Goal: Transaction & Acquisition: Purchase product/service

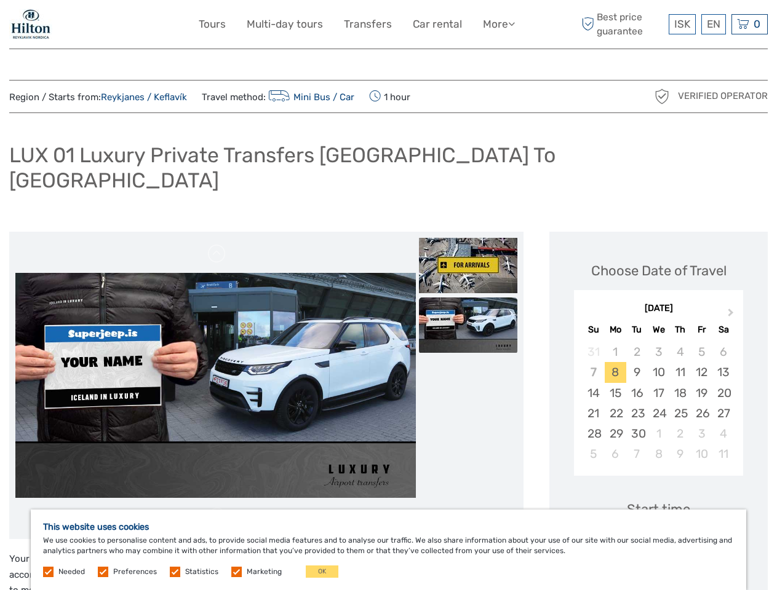
click at [498, 24] on link "More" at bounding box center [499, 24] width 32 height 18
click at [512, 23] on icon at bounding box center [511, 23] width 7 height 10
click at [682, 24] on span "ISK" at bounding box center [682, 24] width 16 height 12
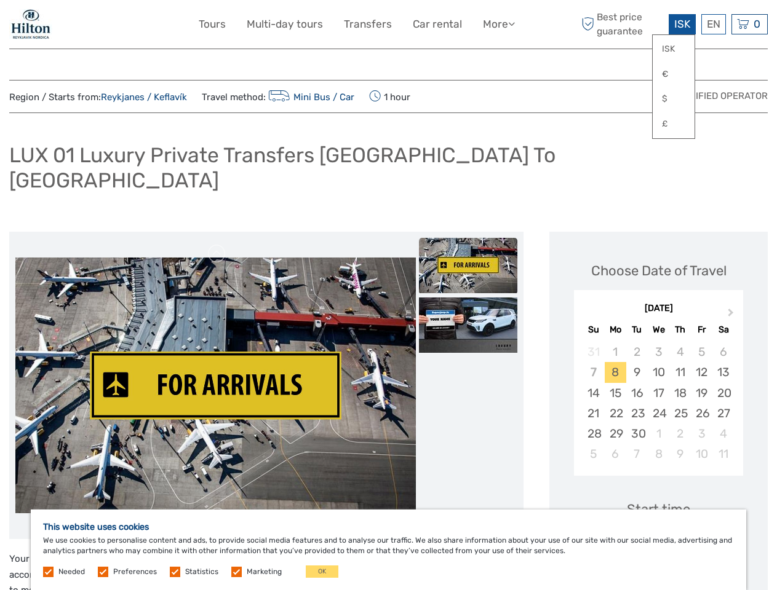
click at [713, 24] on div "EN English Español Deutsch" at bounding box center [713, 24] width 25 height 20
click at [749, 24] on div "0 Items Total 0 ISK Checkout The shopping cart is empty." at bounding box center [749, 24] width 36 height 20
click at [215, 361] on img at bounding box center [215, 386] width 400 height 256
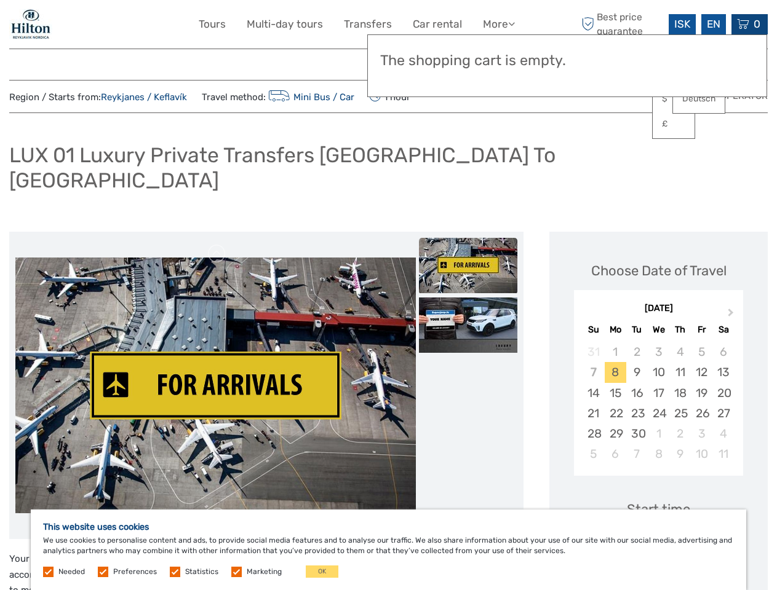
click at [217, 244] on link at bounding box center [217, 254] width 20 height 20
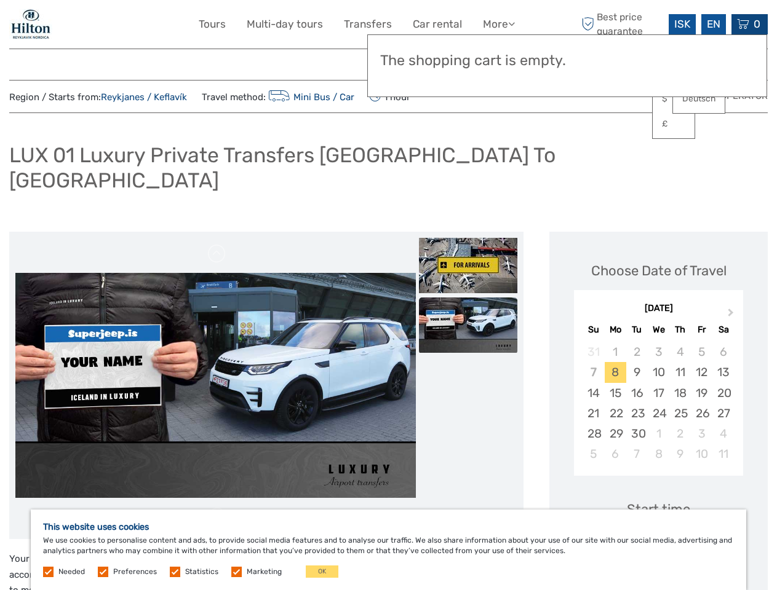
click at [468, 241] on img at bounding box center [468, 265] width 98 height 55
click at [468, 301] on img at bounding box center [468, 325] width 98 height 55
